Goal: Information Seeking & Learning: Learn about a topic

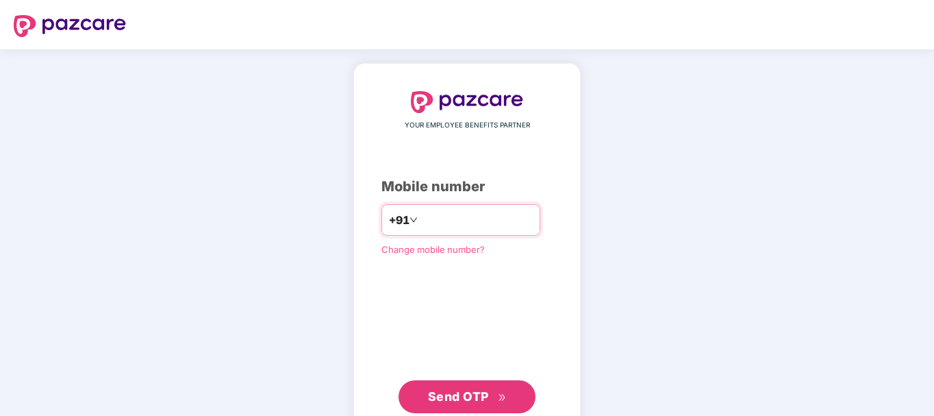
click at [435, 221] on input "number" at bounding box center [476, 220] width 112 height 22
type input "**********"
click at [446, 396] on span "Send OTP" at bounding box center [458, 396] width 61 height 14
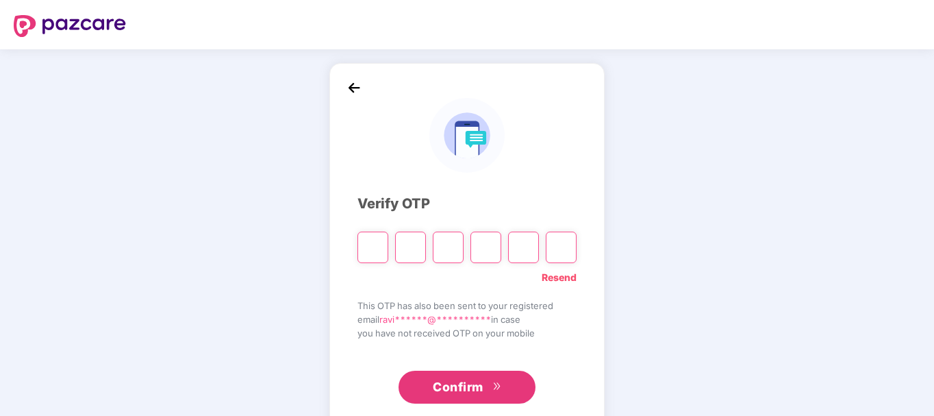
type input "*"
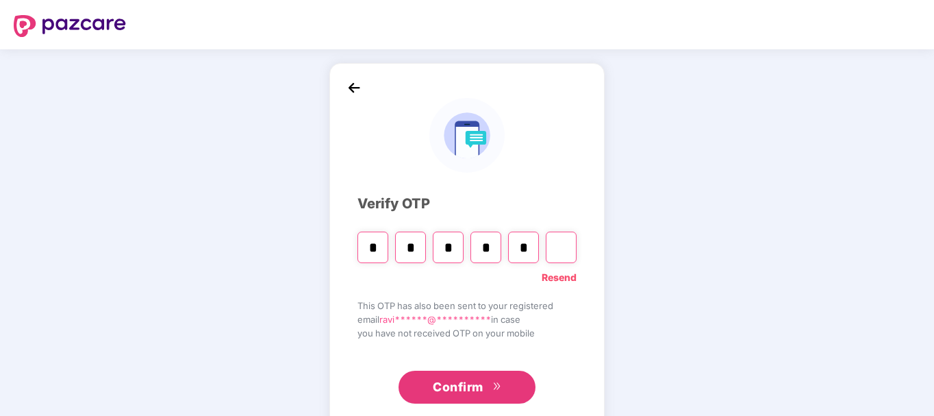
type input "*"
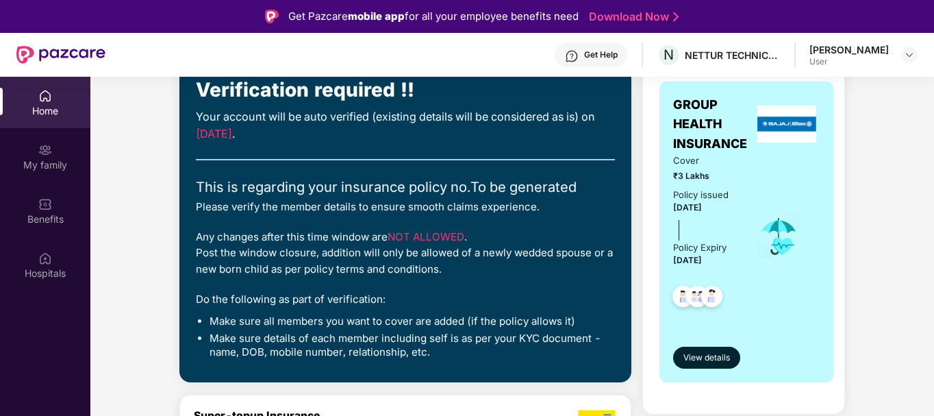
scroll to position [205, 0]
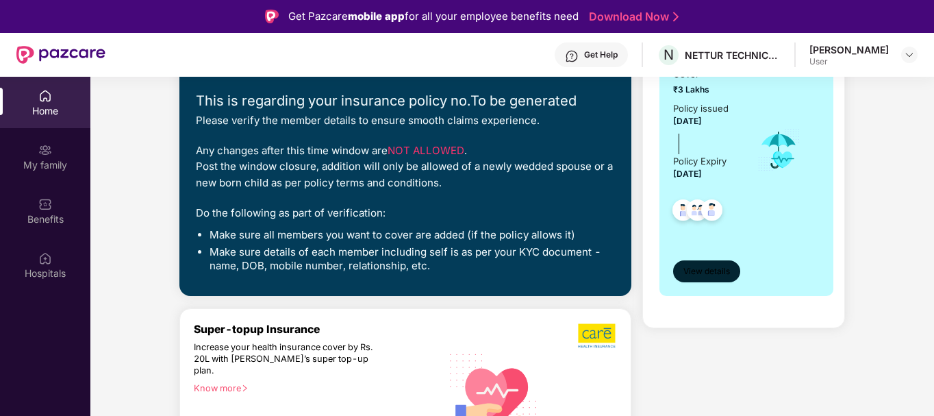
click at [715, 275] on span "View details" at bounding box center [706, 271] width 47 height 13
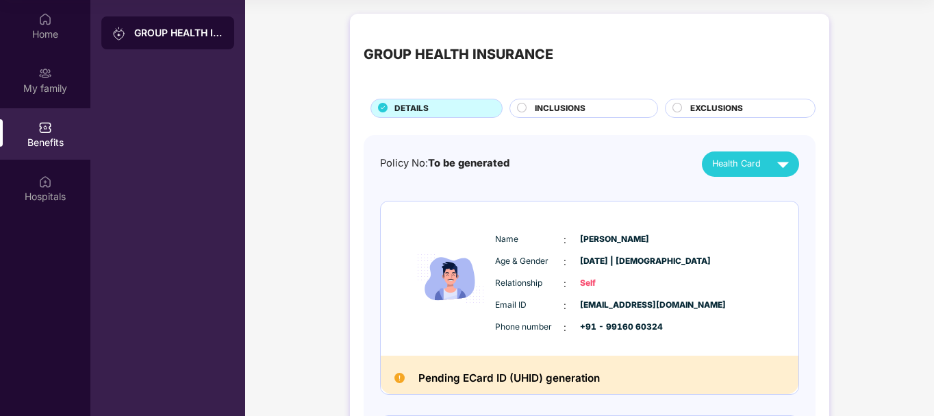
click at [561, 111] on span "INCLUSIONS" at bounding box center [560, 108] width 51 height 13
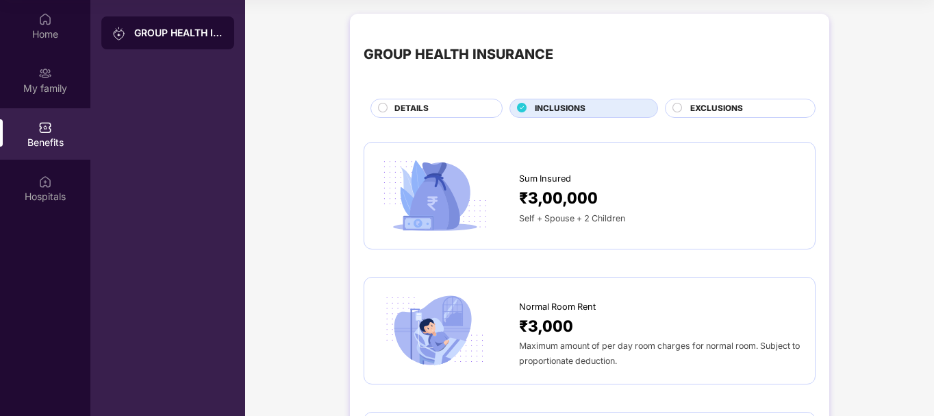
click at [716, 110] on span "EXCLUSIONS" at bounding box center [716, 108] width 53 height 13
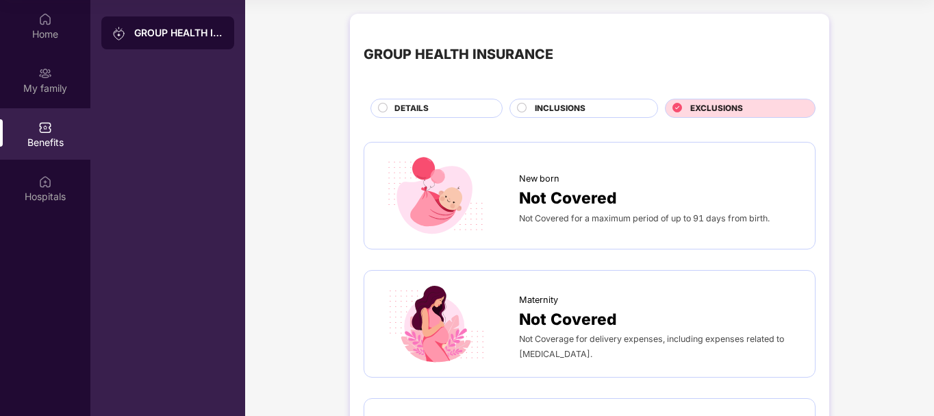
click at [445, 110] on div "DETAILS" at bounding box center [441, 109] width 107 height 15
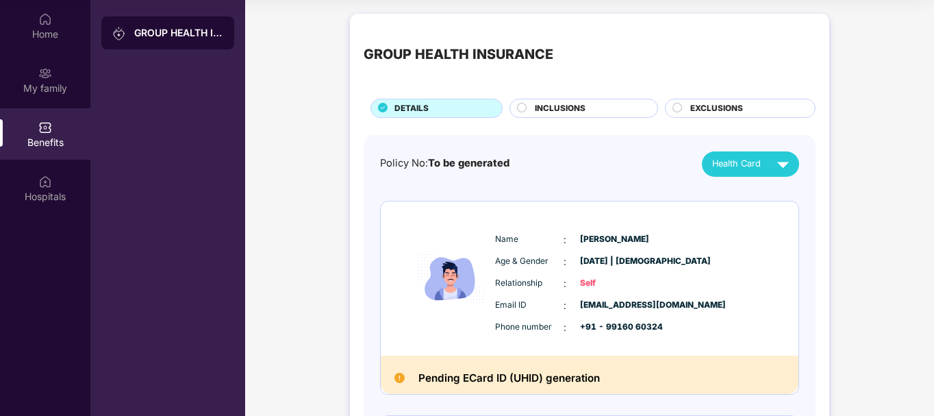
click at [600, 104] on div "INCLUSIONS" at bounding box center [589, 109] width 123 height 15
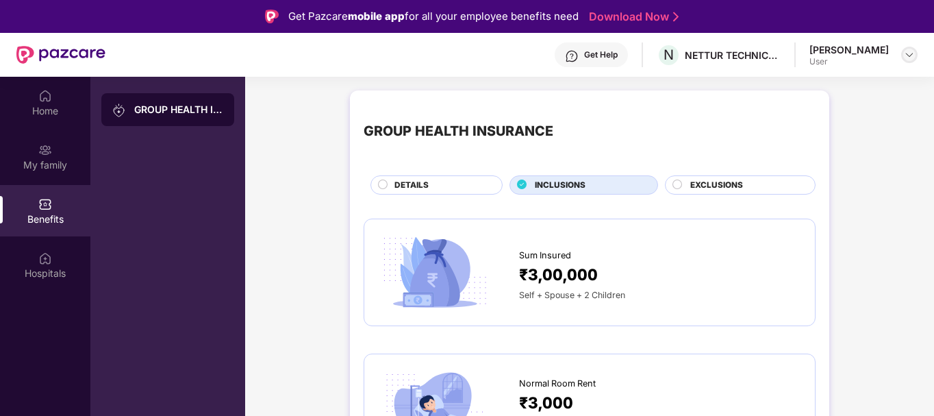
click at [911, 57] on img at bounding box center [909, 54] width 11 height 11
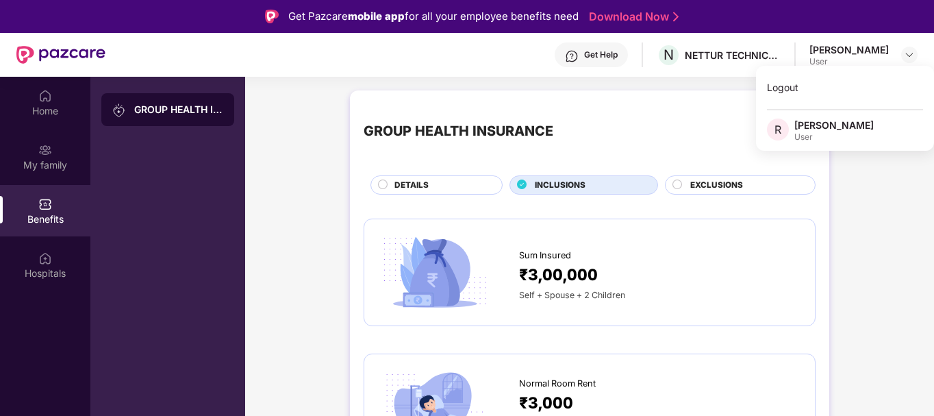
click at [448, 181] on div "DETAILS" at bounding box center [441, 186] width 107 height 15
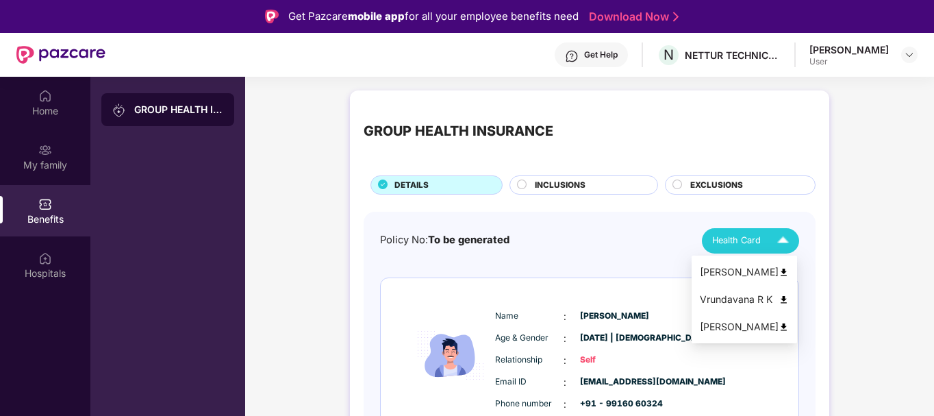
click at [787, 239] on img at bounding box center [783, 241] width 24 height 24
click at [789, 272] on img at bounding box center [783, 272] width 10 height 10
click at [786, 238] on img at bounding box center [783, 241] width 24 height 24
click at [789, 298] on img at bounding box center [783, 299] width 10 height 10
click at [787, 242] on img at bounding box center [783, 241] width 24 height 24
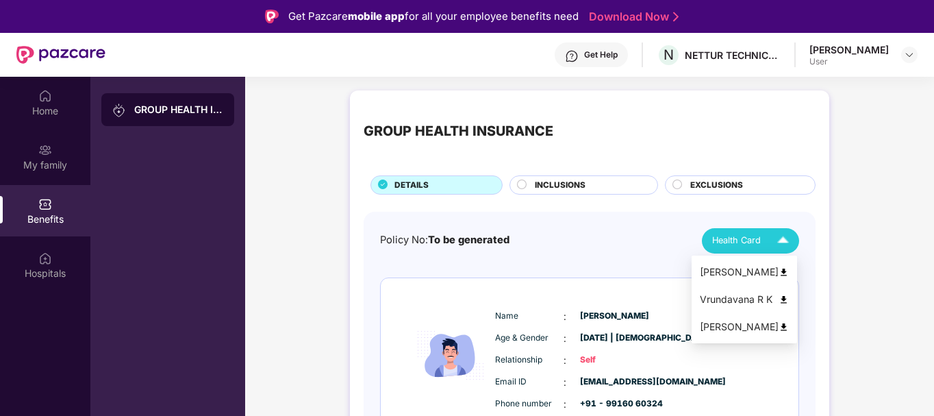
click at [789, 325] on img at bounding box center [783, 327] width 10 height 10
